Goal: Information Seeking & Learning: Learn about a topic

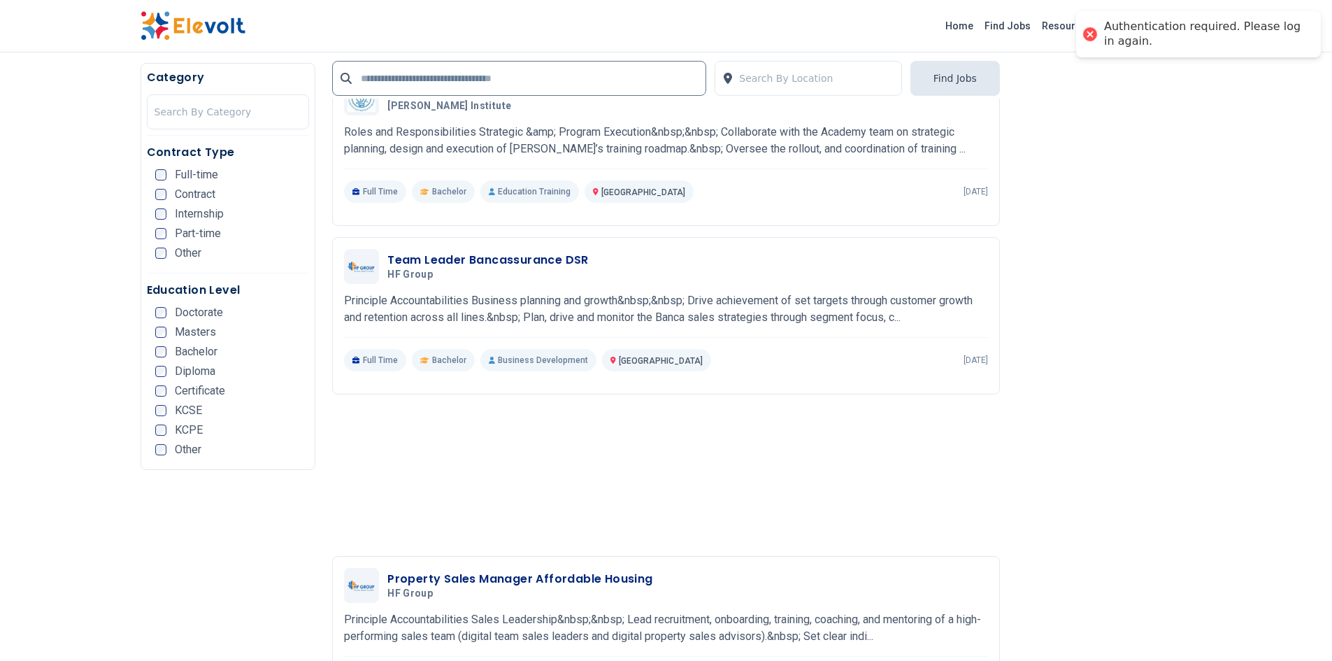
click at [1166, 29] on div "Authentication required. Please log in again." at bounding box center [1205, 34] width 203 height 29
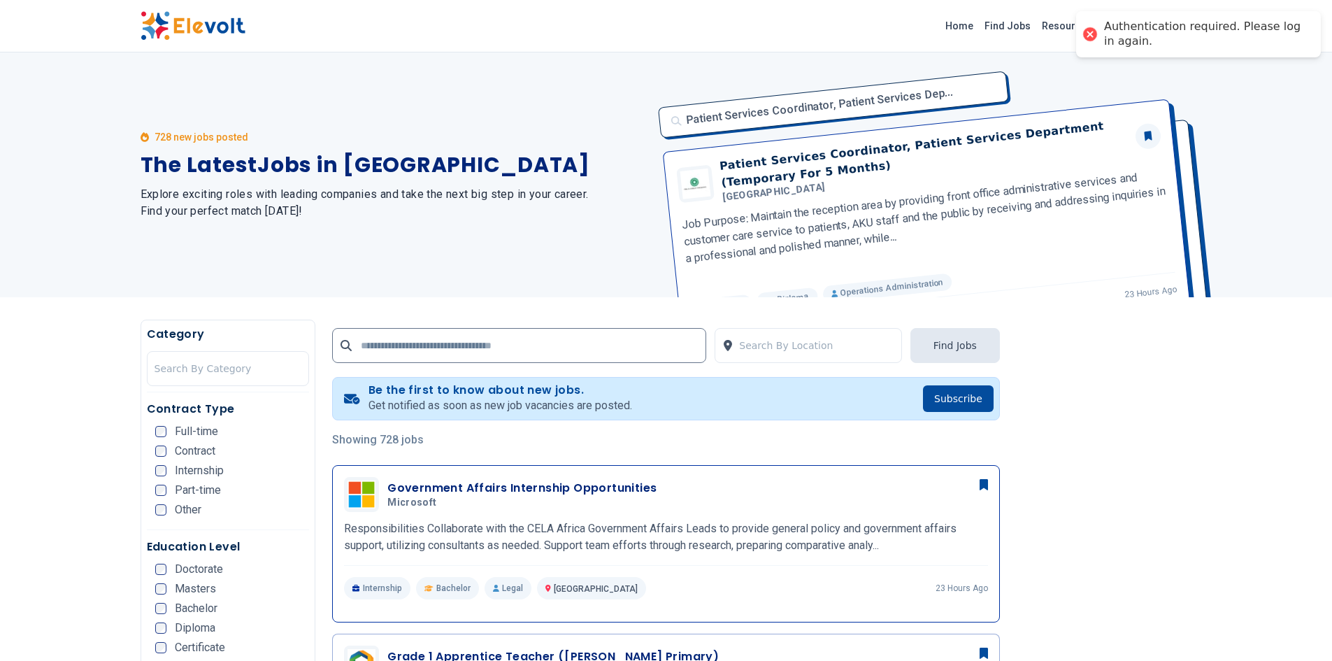
click at [459, 478] on div "Government Affairs Internship Opportunities Microsoft 09/02/2025 10/02/2025" at bounding box center [666, 494] width 644 height 35
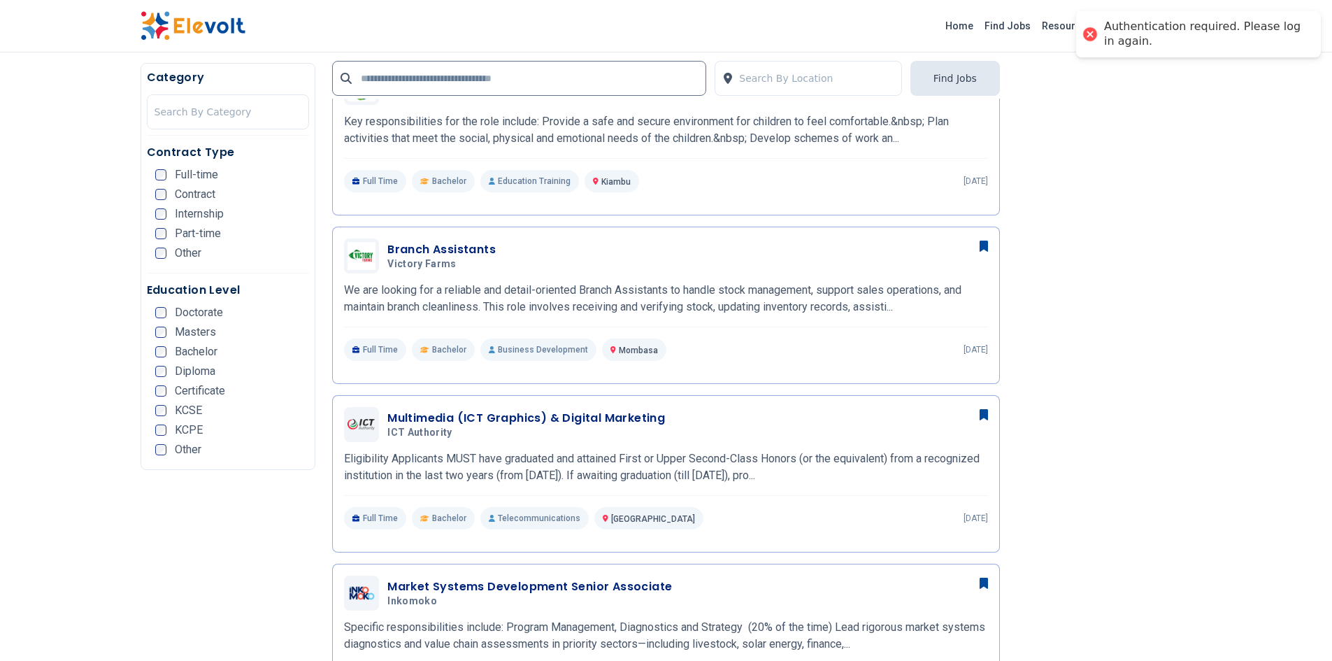
scroll to position [576, 0]
click at [485, 246] on h3 "Branch Assistants" at bounding box center [441, 249] width 108 height 17
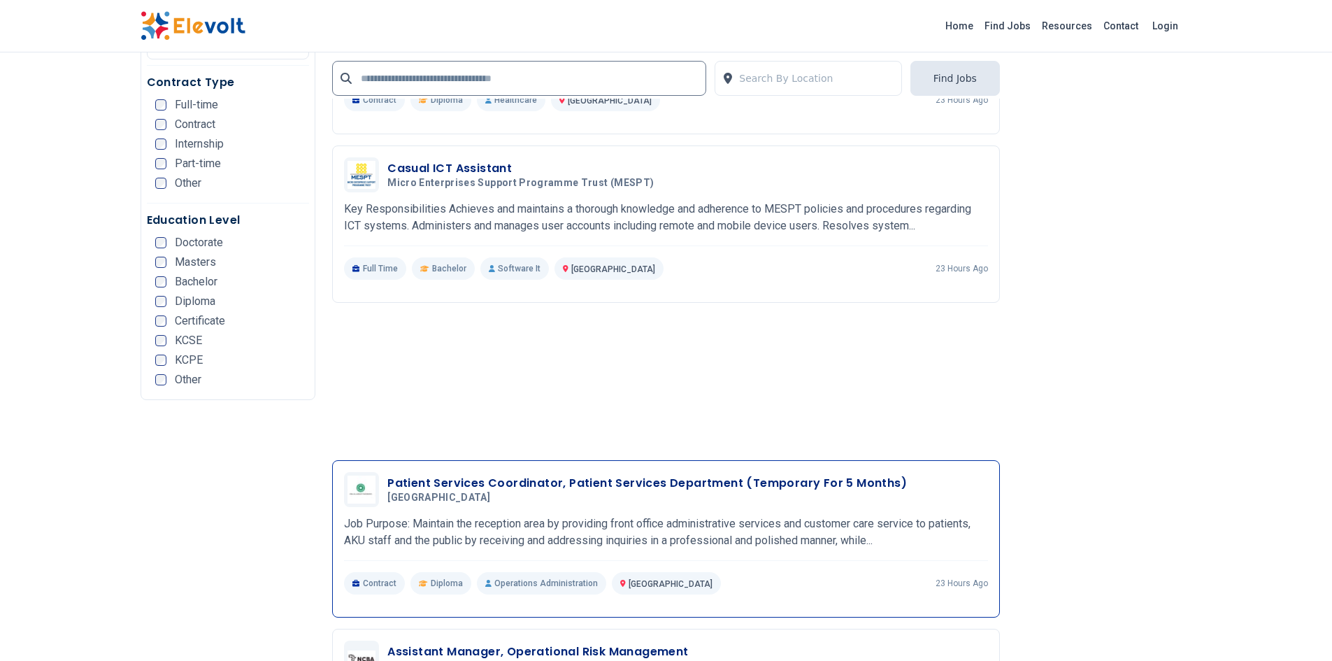
click at [666, 541] on p "Job Purpose: Maintain the reception area by providing front office administrati…" at bounding box center [666, 532] width 644 height 34
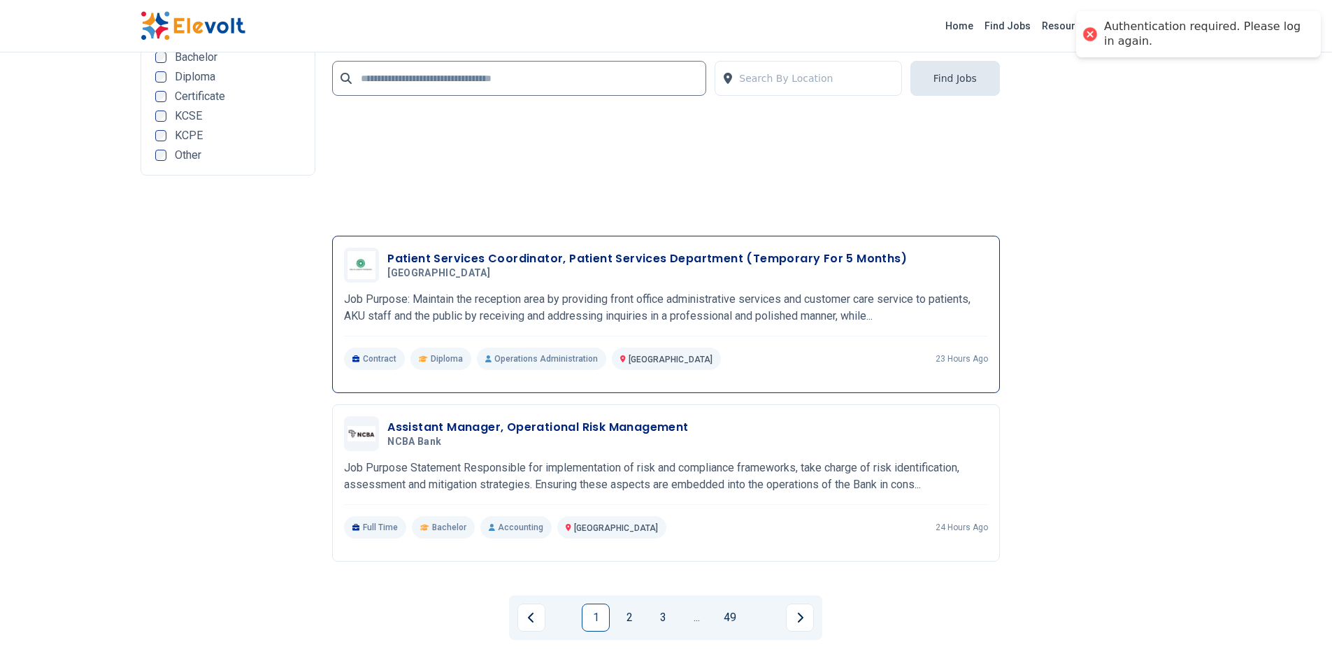
scroll to position [2964, 0]
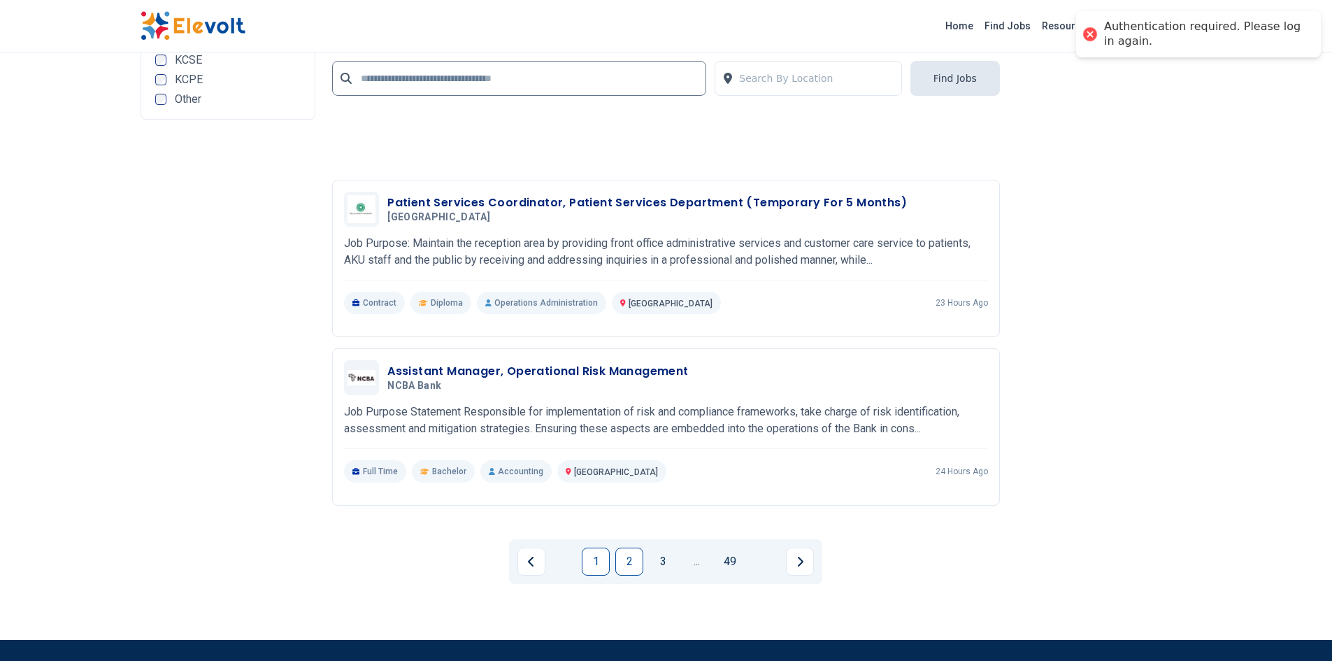
click at [626, 561] on link "2" at bounding box center [629, 561] width 28 height 28
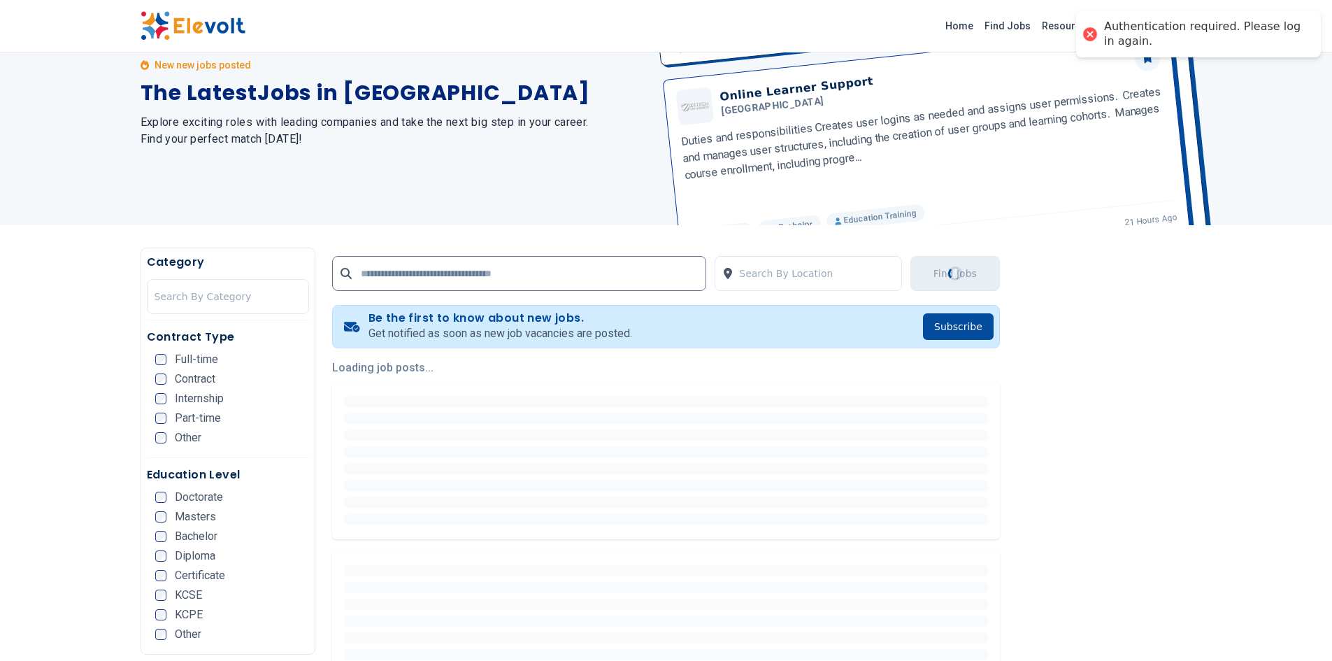
scroll to position [0, 0]
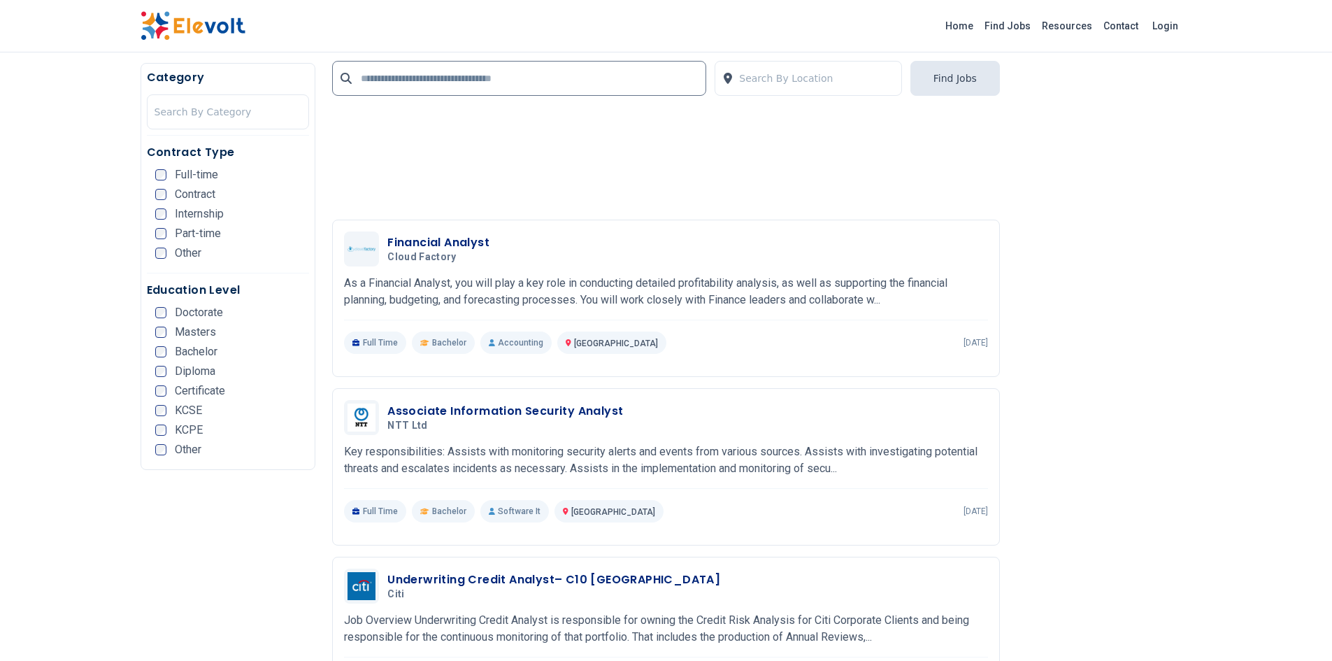
scroll to position [1258, 0]
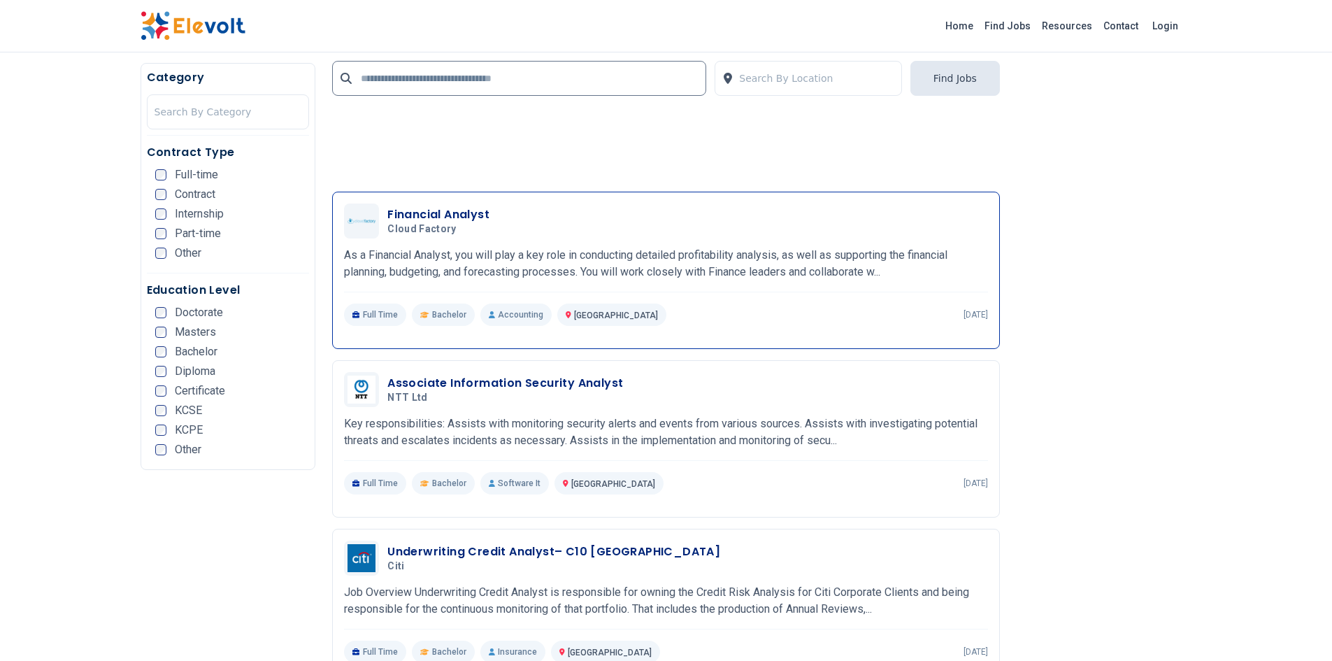
click at [449, 207] on h3 "Financial Analyst" at bounding box center [438, 214] width 102 height 17
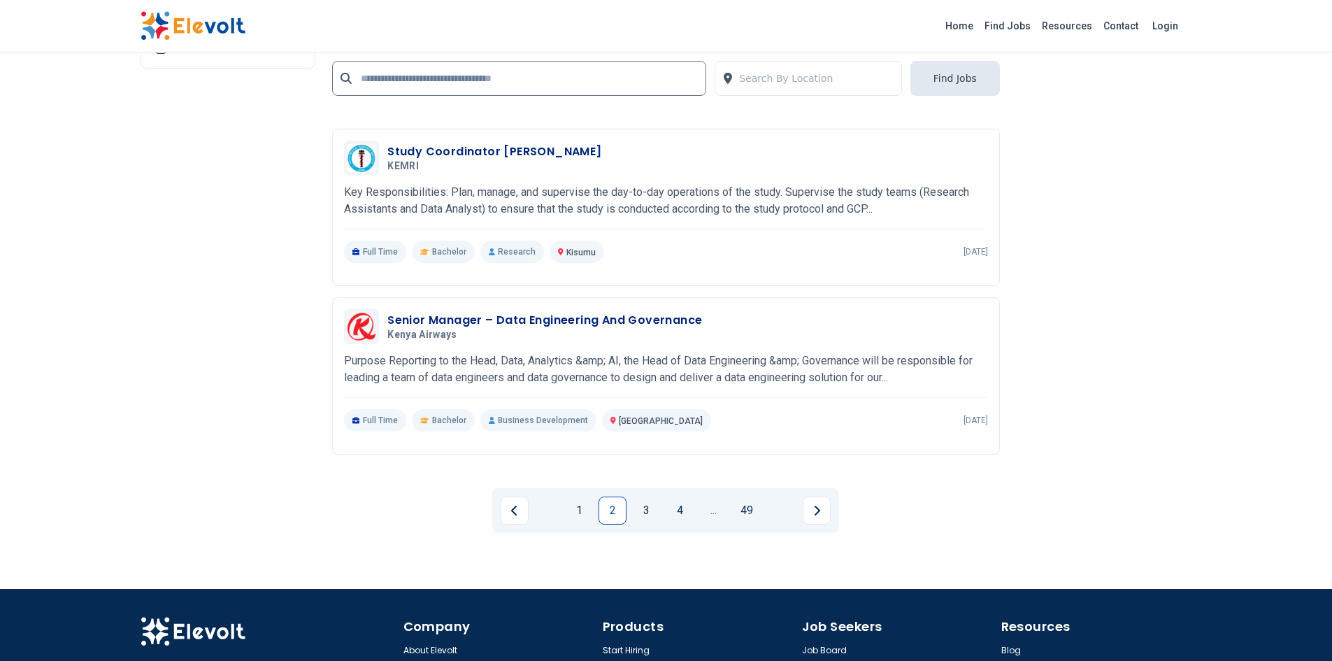
scroll to position [3144, 0]
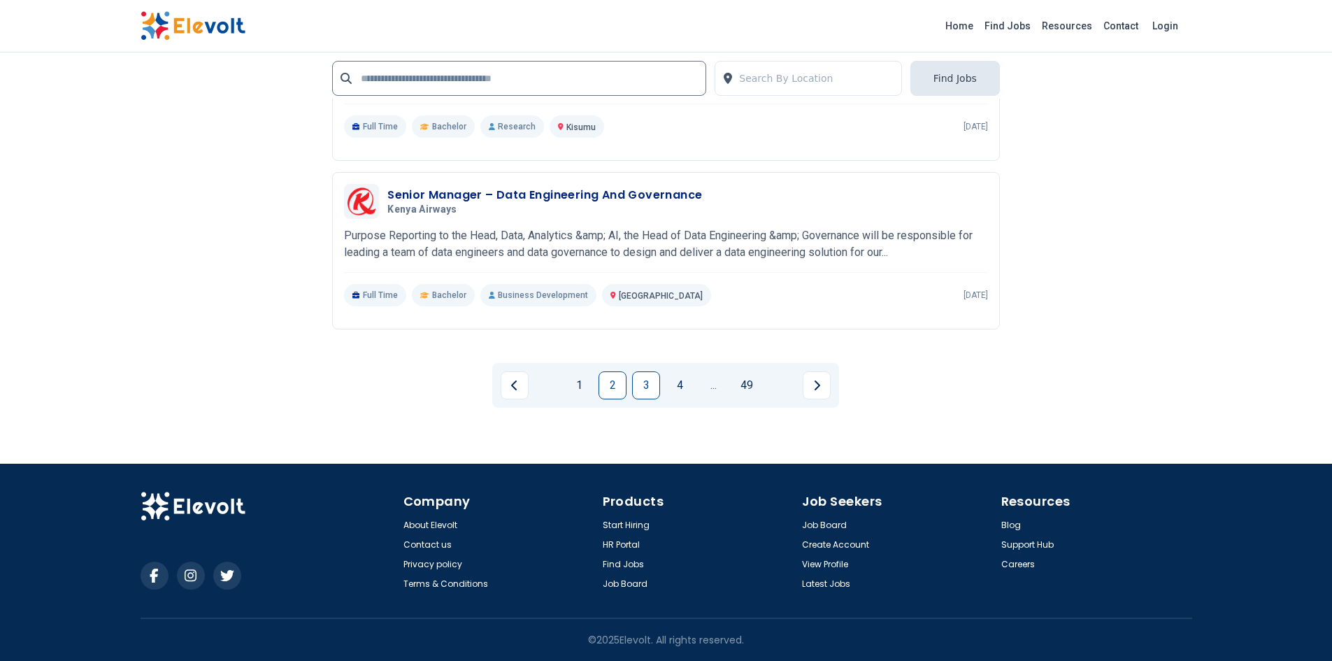
click at [645, 380] on link "3" at bounding box center [646, 385] width 28 height 28
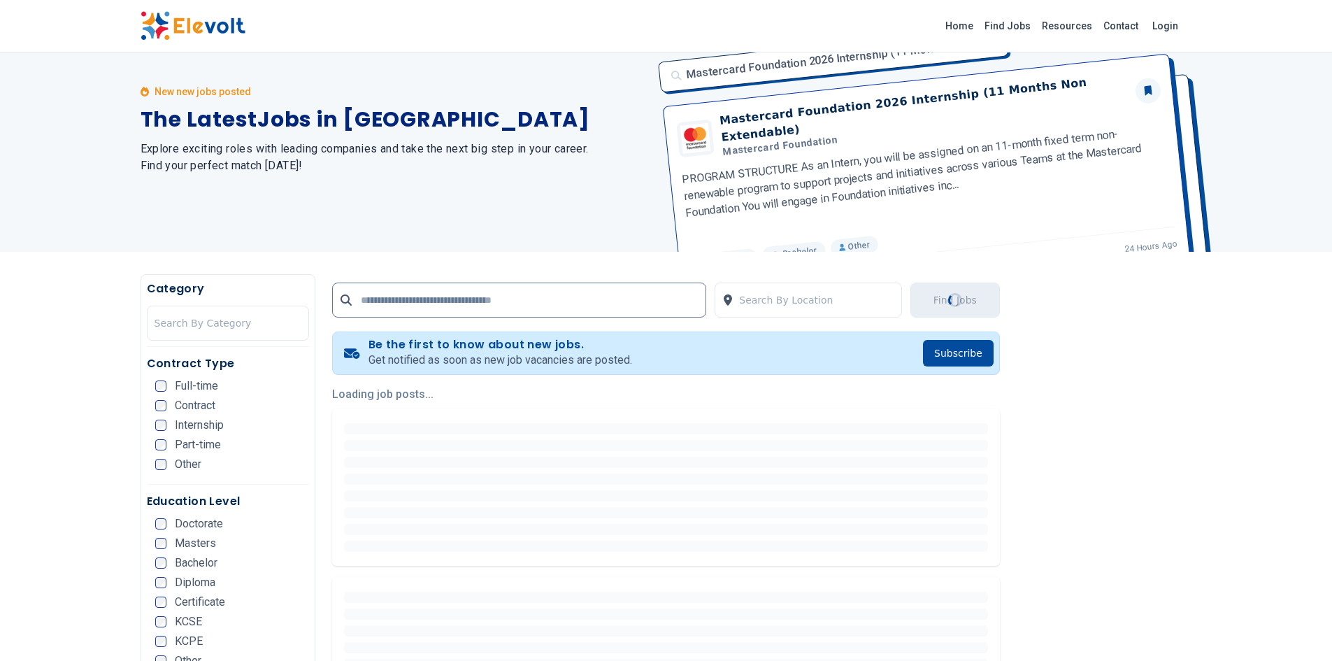
scroll to position [0, 0]
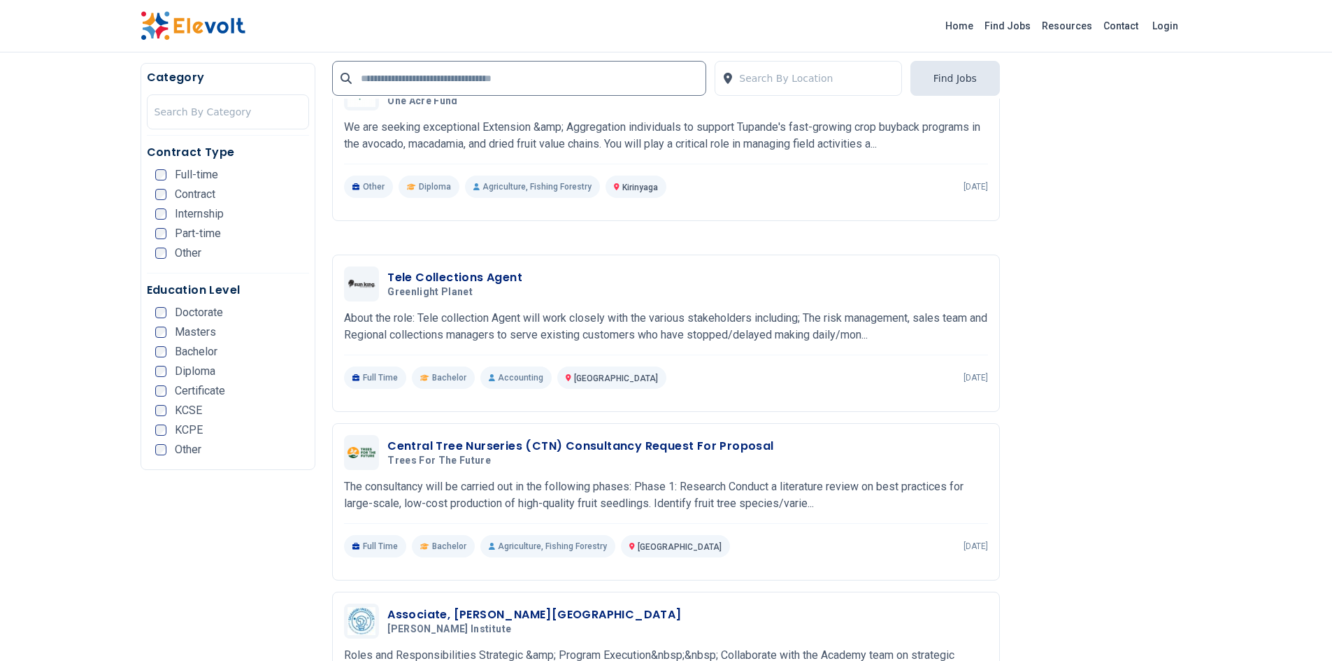
scroll to position [1078, 0]
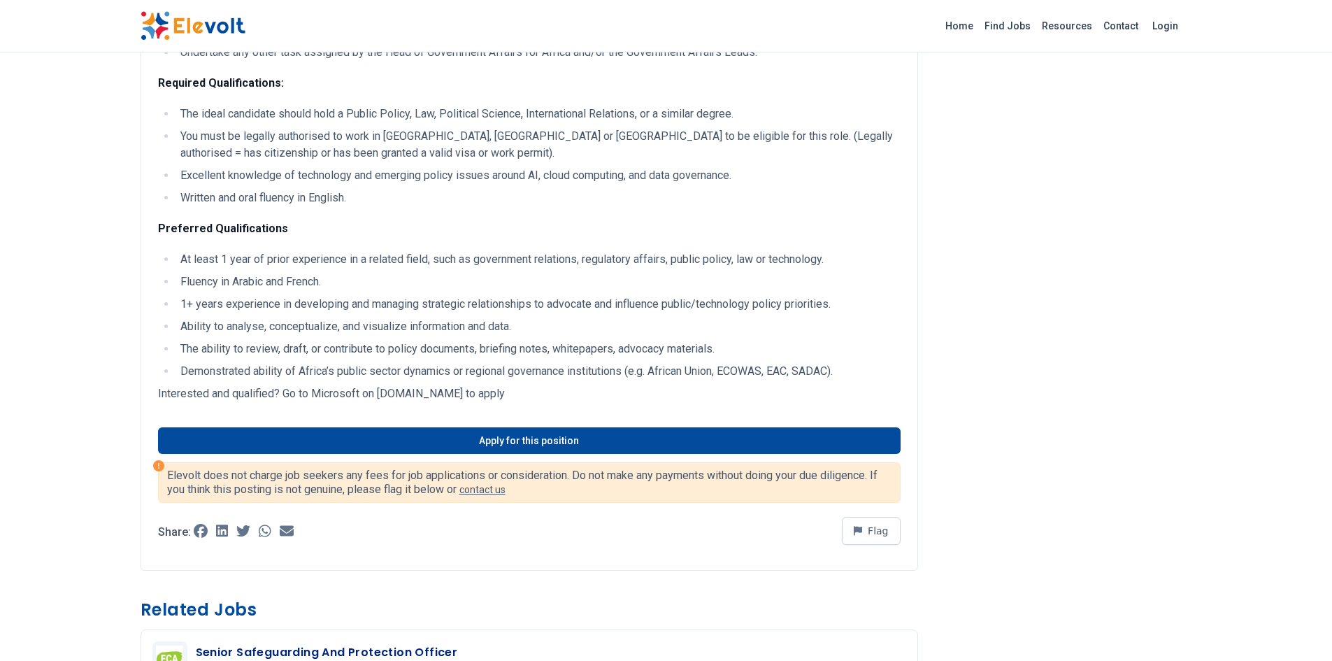
scroll to position [437, 0]
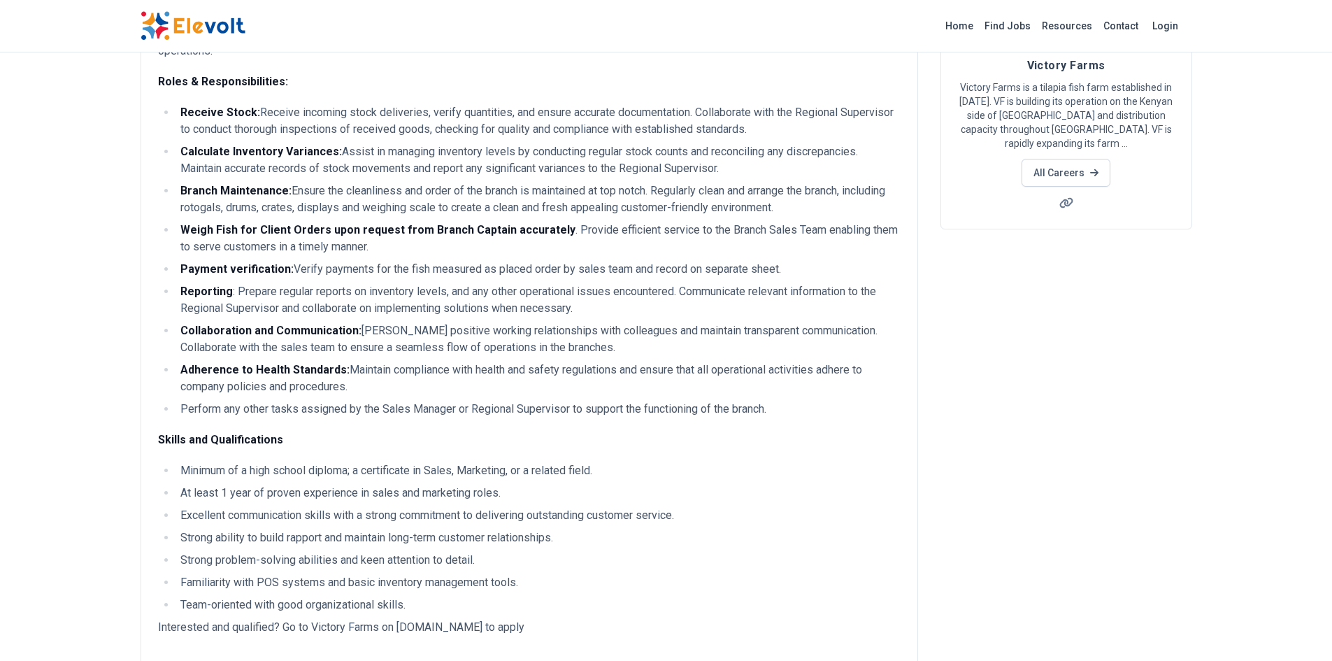
scroll to position [154, 0]
